Goal: Information Seeking & Learning: Find specific fact

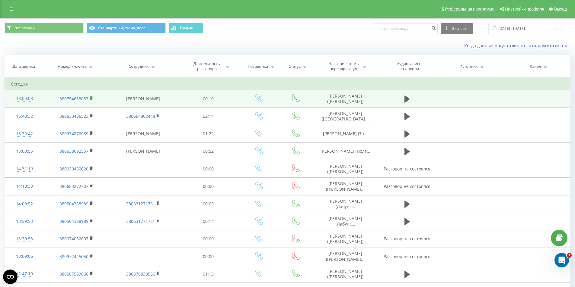
click at [92, 98] on icon at bounding box center [91, 98] width 2 height 3
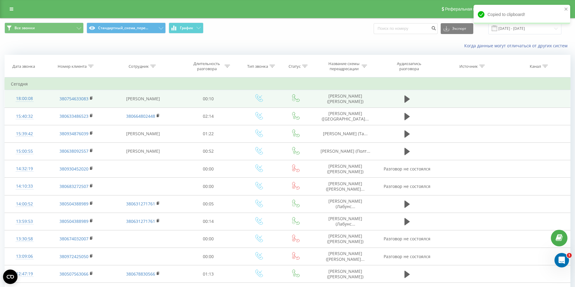
click at [181, 94] on td "00:10" at bounding box center [208, 98] width 62 height 17
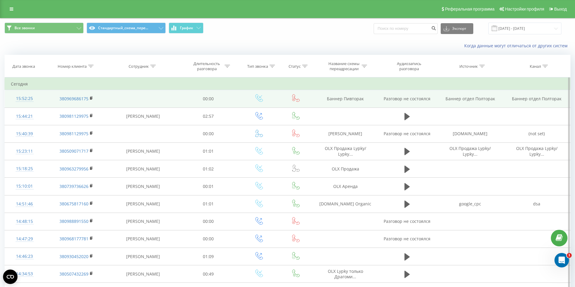
click at [170, 93] on td at bounding box center [142, 98] width 69 height 17
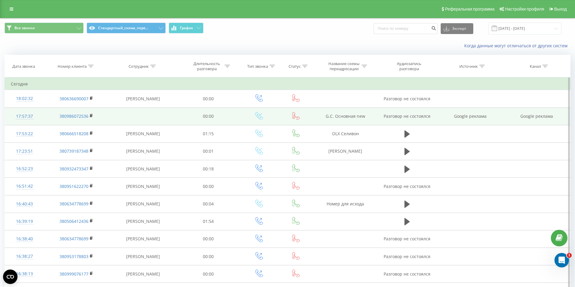
click at [151, 116] on td at bounding box center [142, 116] width 69 height 17
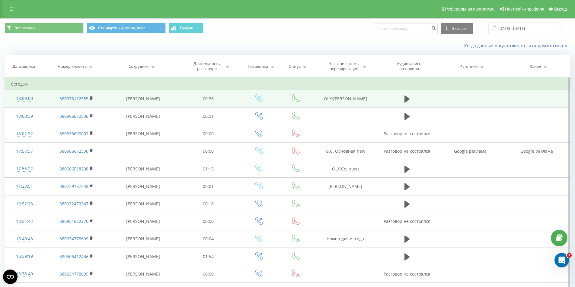
click at [28, 100] on div "18:09:00" at bounding box center [24, 99] width 27 height 12
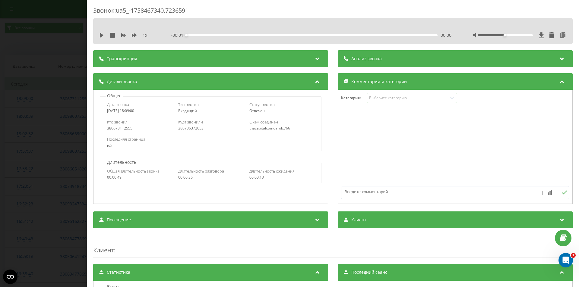
click at [192, 127] on div "380736372053" at bounding box center [210, 128] width 65 height 4
copy div "380736372053"
click at [55, 132] on div "Звонок : ua5_-1758467340.7236591 1 x - 00:37 00:00 00:00 Транскрипция Для анали…" at bounding box center [289, 143] width 579 height 287
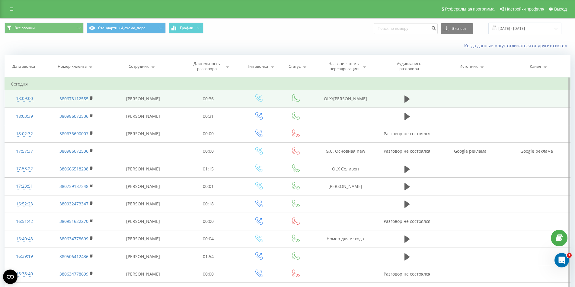
click at [354, 101] on td "OLX/DOM RIA Селивон" at bounding box center [345, 98] width 64 height 17
copy td "Селивон"
